Goal: Task Accomplishment & Management: Manage account settings

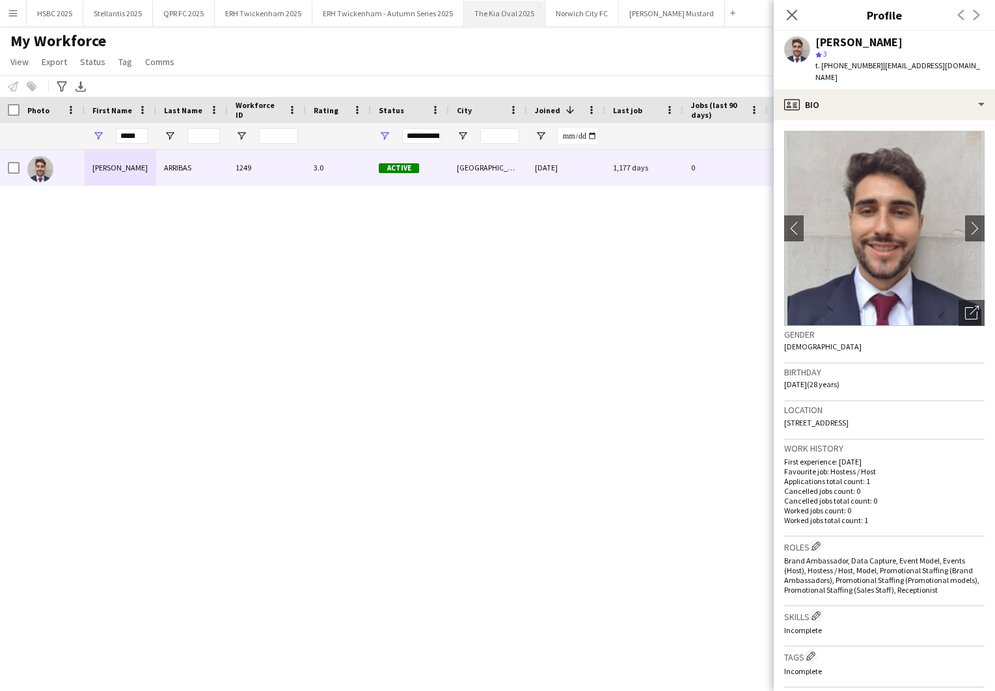
click at [499, 12] on button "The Kia Oval 2025 Close" at bounding box center [504, 13] width 81 height 25
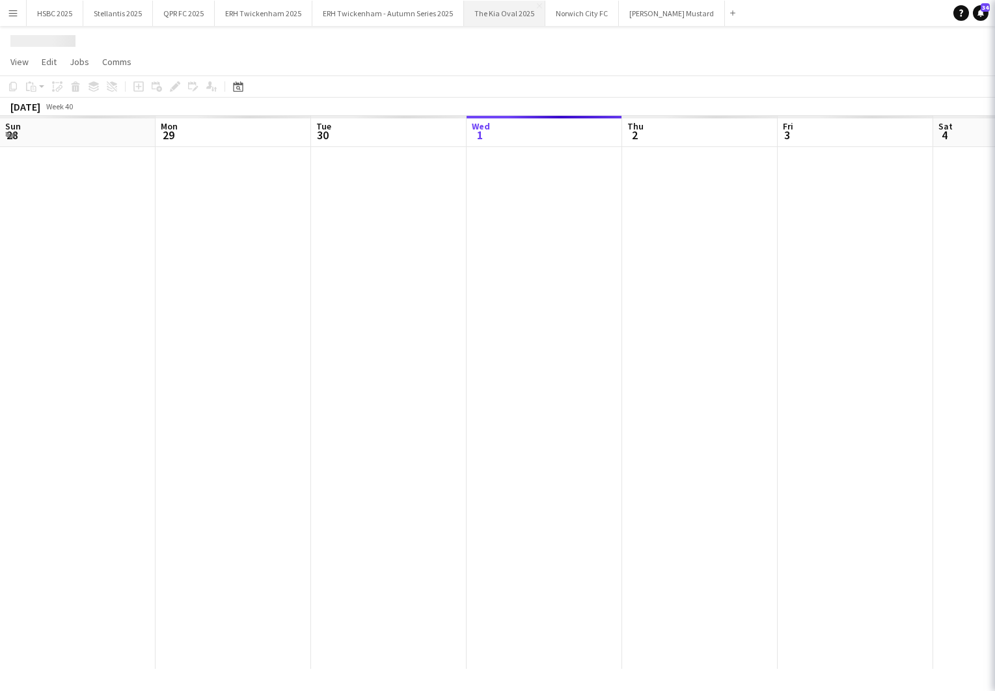
scroll to position [0, 311]
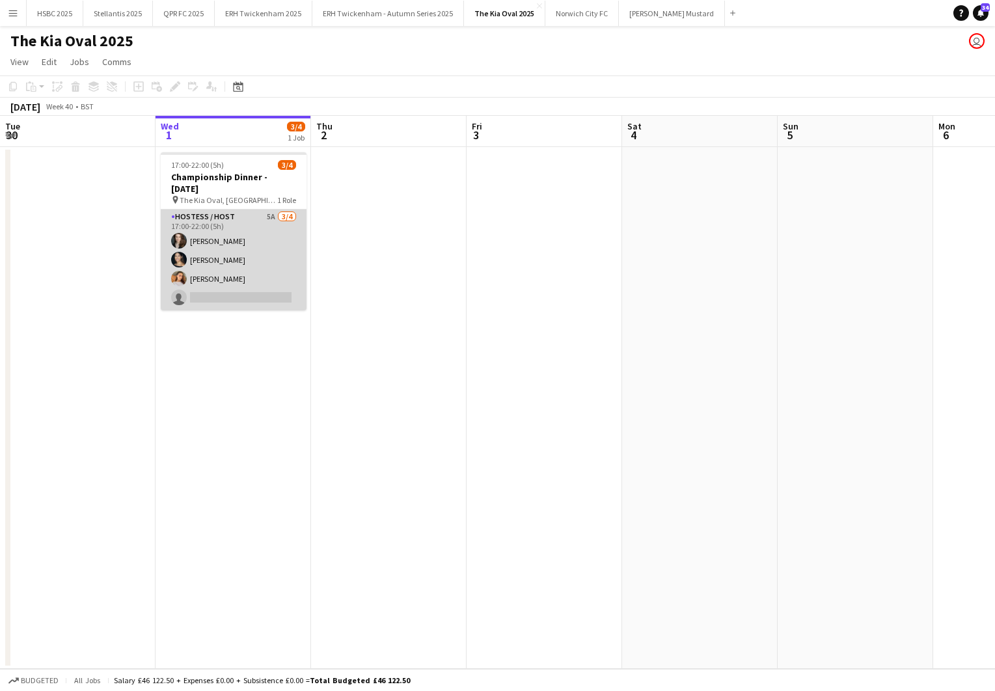
click at [250, 266] on app-card-role "Hostess / Host 5A [DATE] 17:00-22:00 (5h) [PERSON_NAME] [PERSON_NAME] [PERSON_N…" at bounding box center [234, 260] width 146 height 101
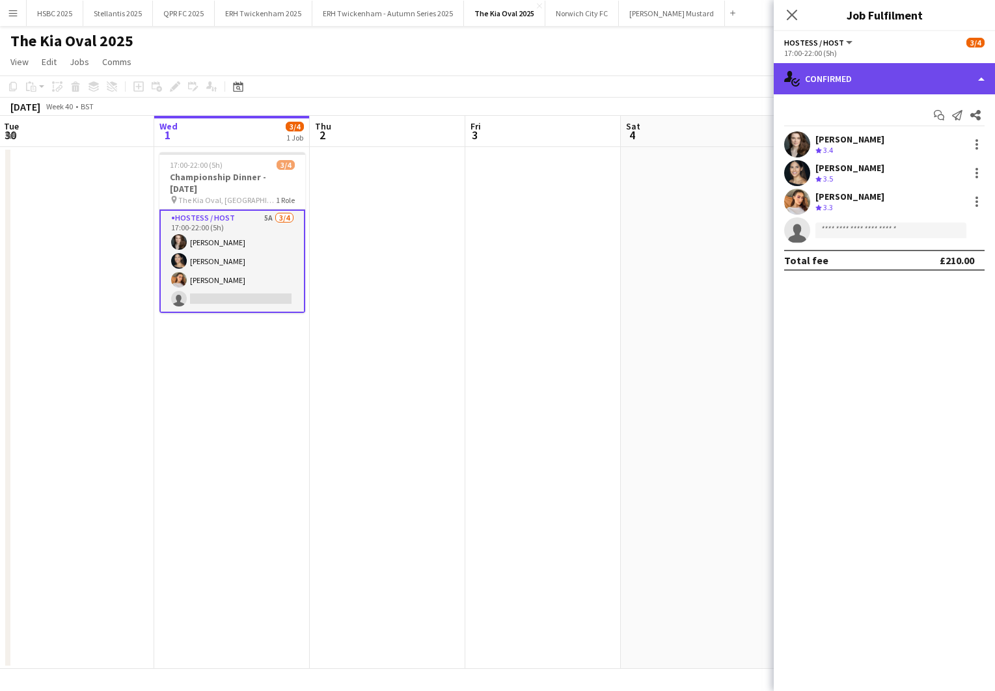
click at [886, 70] on div "single-neutral-actions-check-2 Confirmed" at bounding box center [884, 78] width 221 height 31
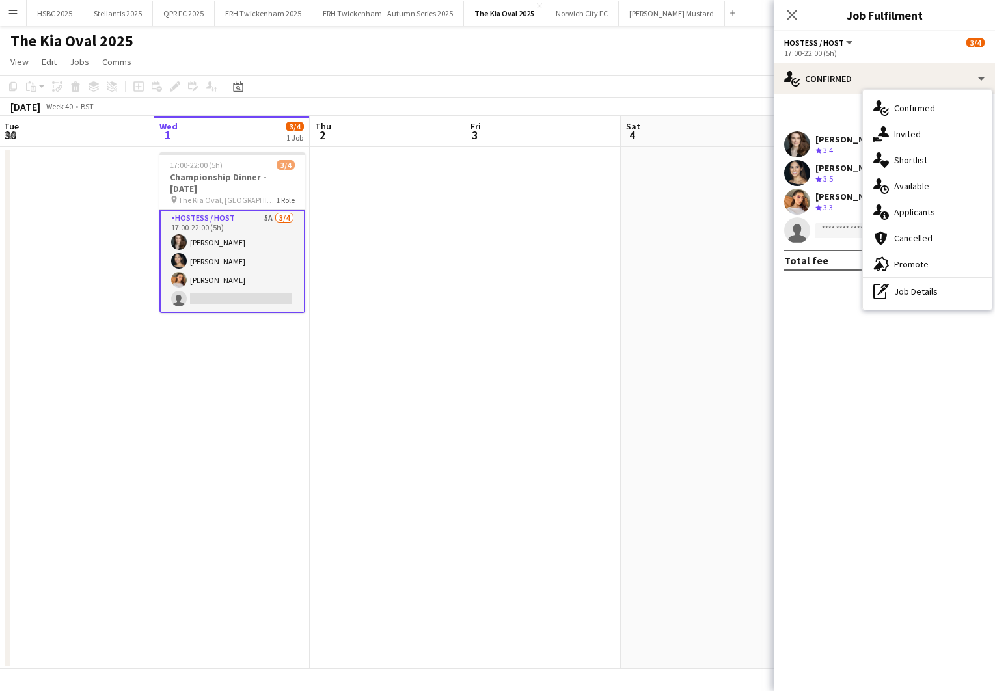
click at [951, 221] on div "single-neutral-actions-information Applicants" at bounding box center [927, 212] width 129 height 26
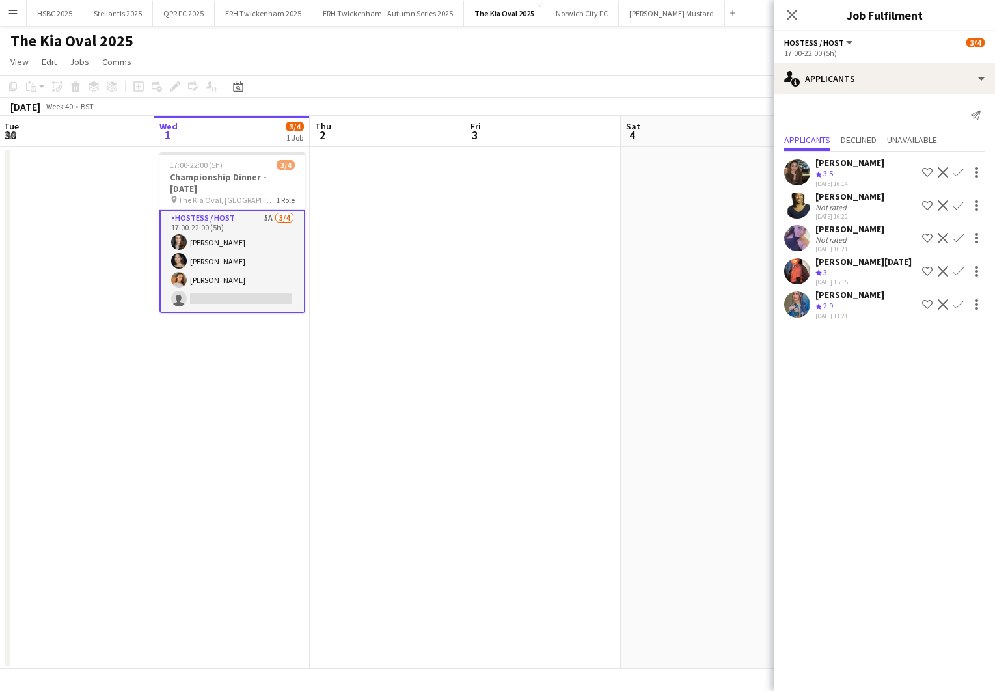
click at [469, 295] on app-date-cell at bounding box center [543, 408] width 156 height 522
